Goal: Check status: Check status

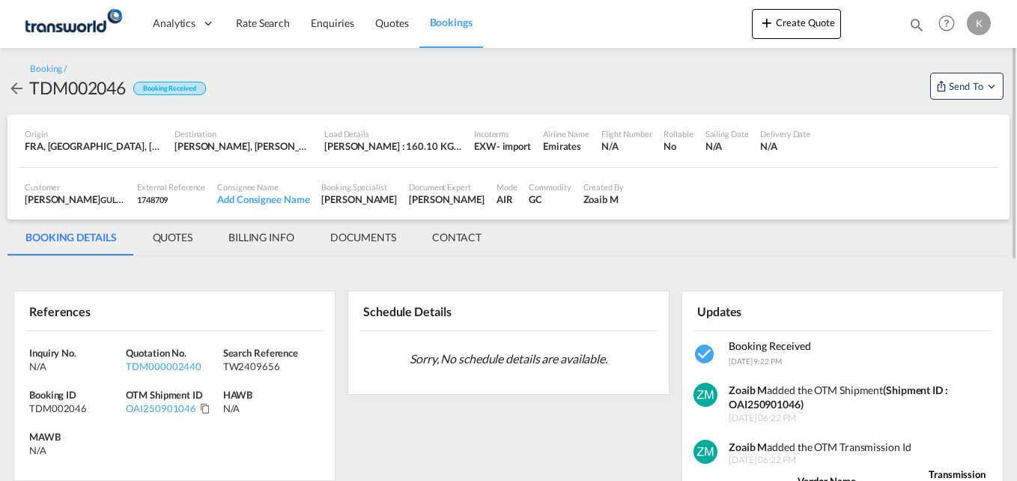
click at [250, 227] on md-tab-item "BILLING INFO" at bounding box center [262, 238] width 102 height 36
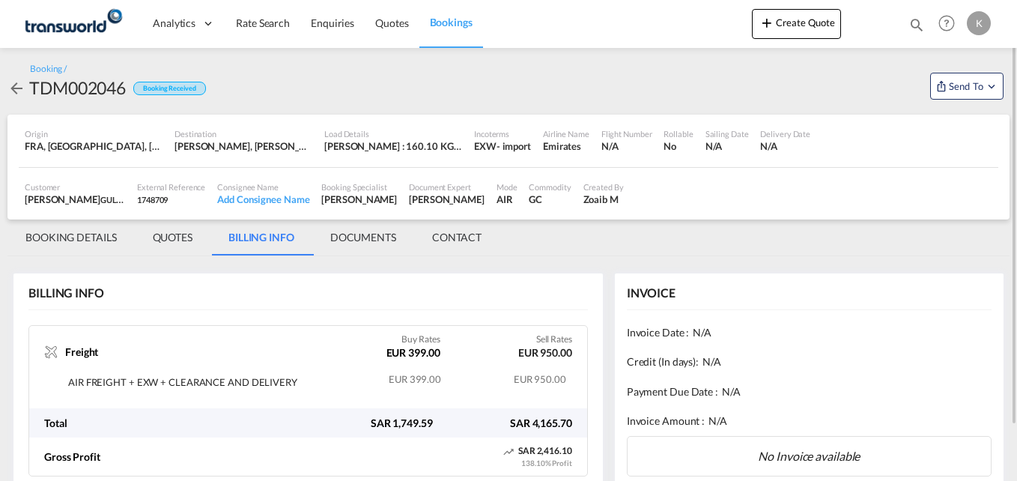
scroll to position [62, 0]
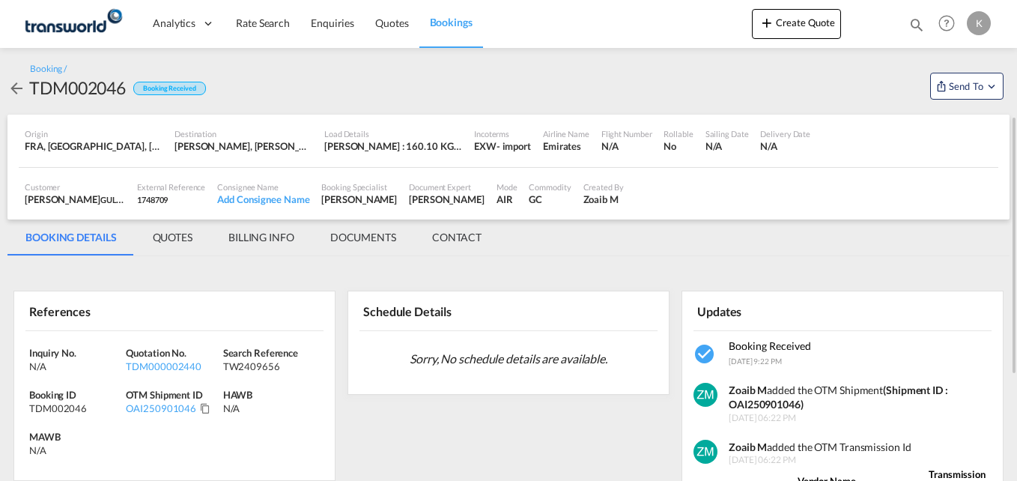
scroll to position [150, 0]
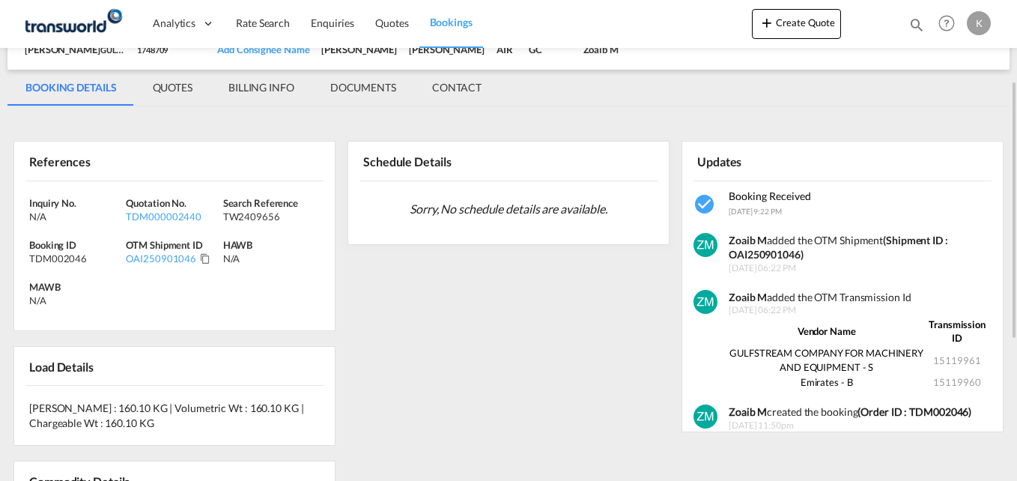
click at [265, 85] on md-tab-item "BILLING INFO" at bounding box center [262, 88] width 102 height 36
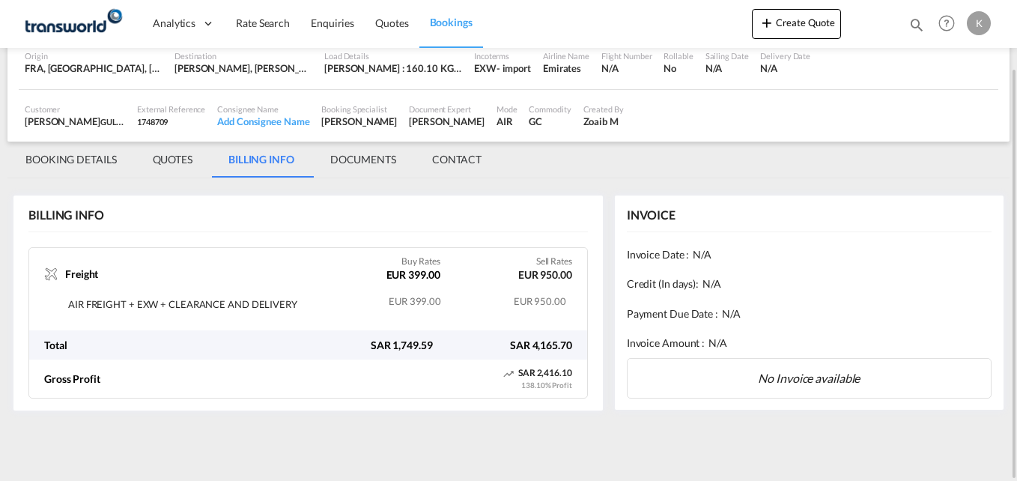
scroll to position [62, 0]
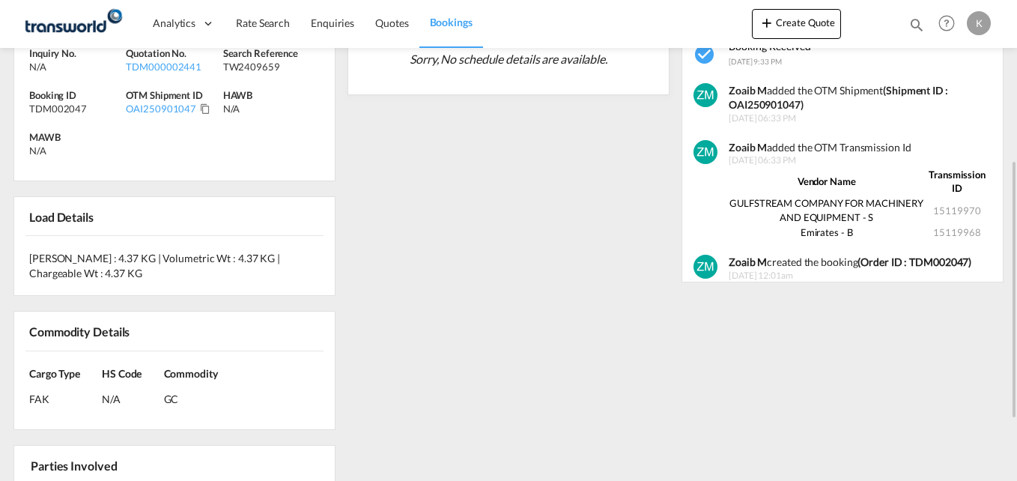
scroll to position [150, 0]
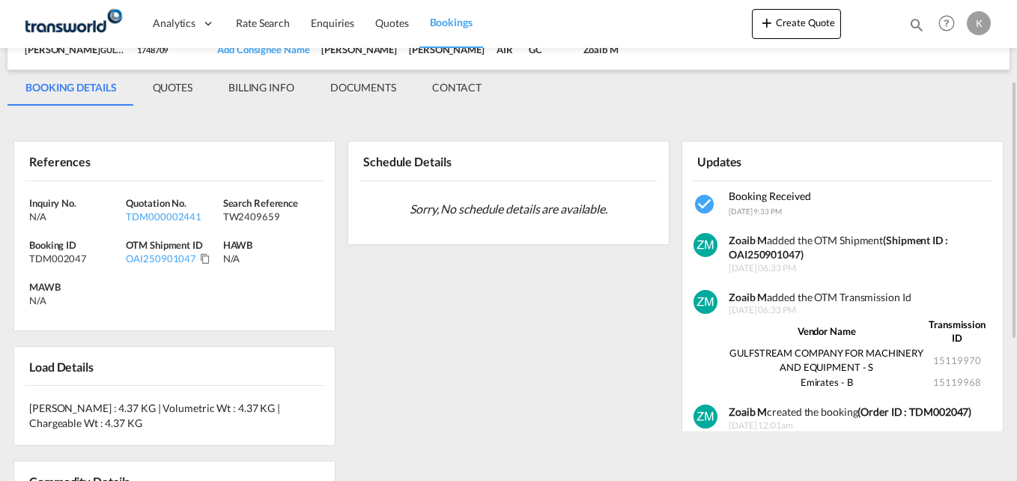
click at [281, 89] on md-tab-item "BILLING INFO" at bounding box center [262, 88] width 102 height 36
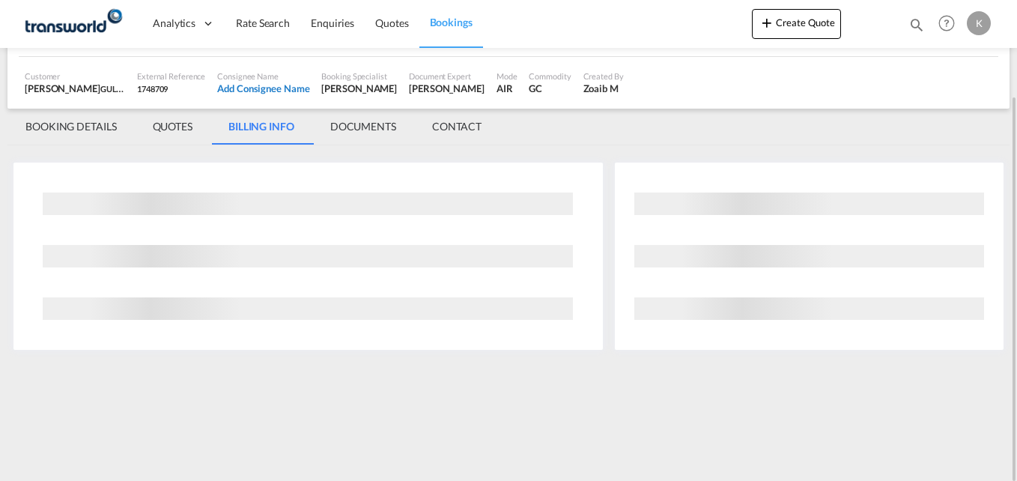
scroll to position [62, 0]
